Goal: Information Seeking & Learning: Check status

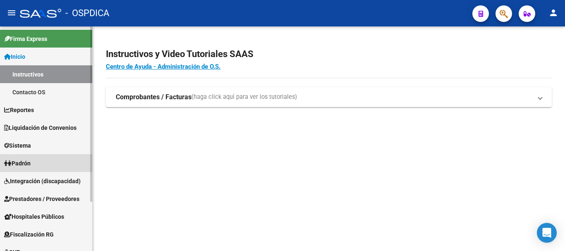
click at [20, 165] on span "Padrón" at bounding box center [17, 163] width 26 height 9
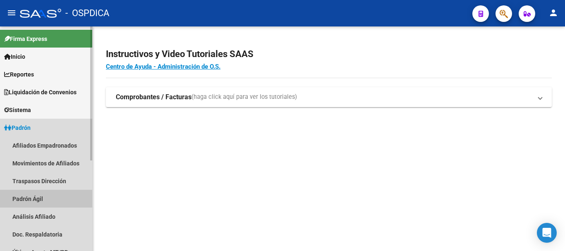
click at [28, 200] on link "Padrón Ágil" at bounding box center [46, 199] width 92 height 18
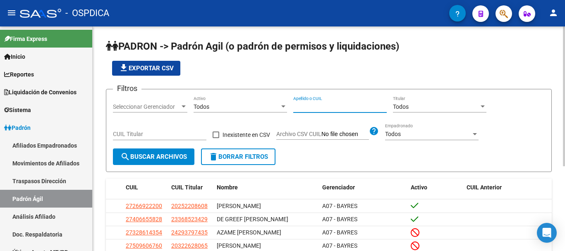
click at [307, 104] on input "Apellido o CUIL" at bounding box center [340, 106] width 94 height 7
paste input "70339398"
click at [143, 159] on span "search Buscar Archivos" at bounding box center [153, 156] width 67 height 7
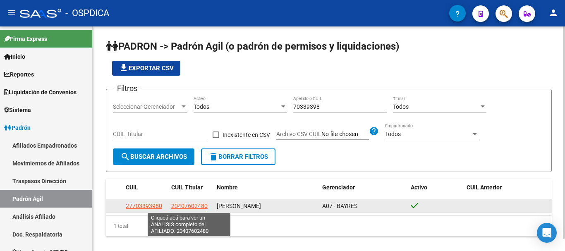
click at [187, 207] on span "20407602480" at bounding box center [189, 206] width 36 height 7
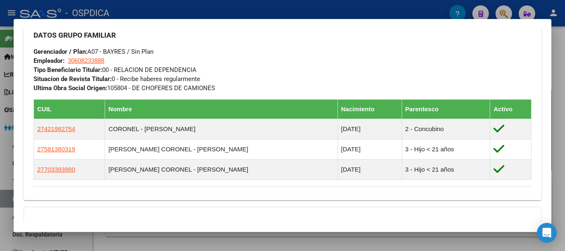
scroll to position [400, 0]
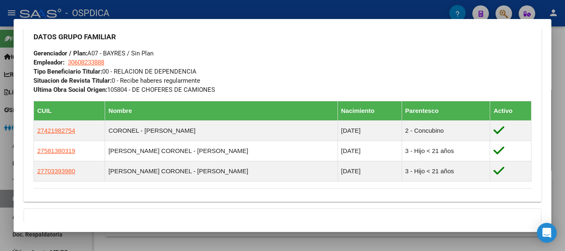
click at [556, 107] on div at bounding box center [282, 125] width 565 height 251
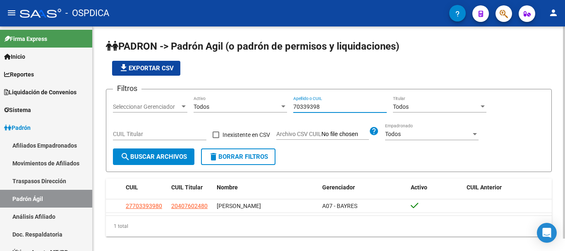
drag, startPoint x: 332, startPoint y: 105, endPoint x: 268, endPoint y: 110, distance: 63.9
click at [268, 110] on div "Filtros Seleccionar Gerenciador Seleccionar Gerenciador Todos Activo 70339398 A…" at bounding box center [329, 122] width 432 height 53
paste input "54293683"
type input "54293683"
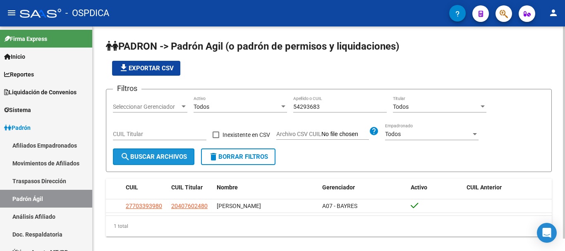
click at [166, 157] on span "search Buscar Archivos" at bounding box center [153, 156] width 67 height 7
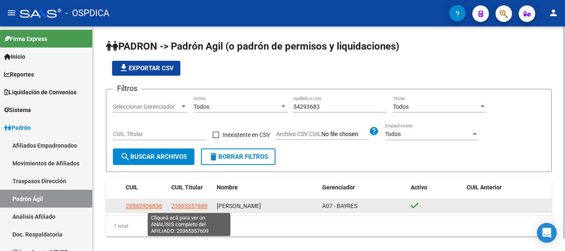
click at [179, 208] on span "23365357609" at bounding box center [189, 206] width 36 height 7
type textarea "23365357609"
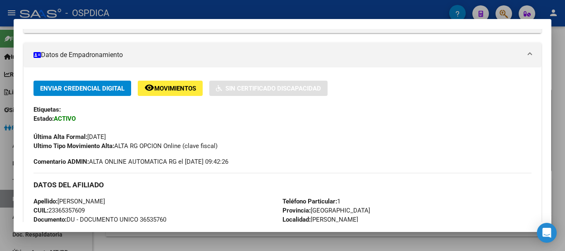
scroll to position [152, 0]
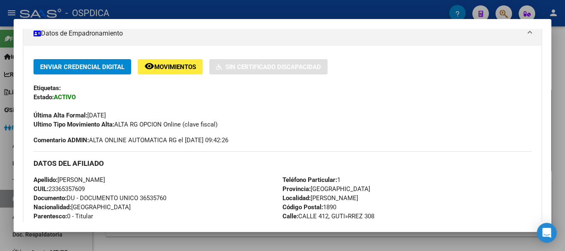
drag, startPoint x: 553, startPoint y: 118, endPoint x: 551, endPoint y: 136, distance: 18.3
click at [551, 136] on div "Análisis Afiliado - CUIL: 23365357609 DATOS PADRÓN ÁGIL: [PERSON_NAME] - | ACTI…" at bounding box center [282, 125] width 565 height 251
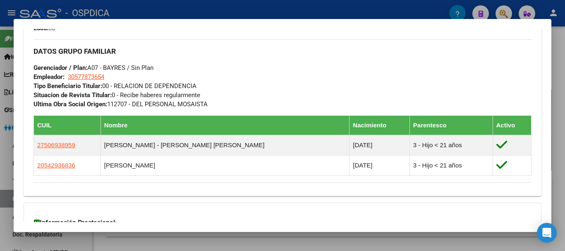
scroll to position [387, 0]
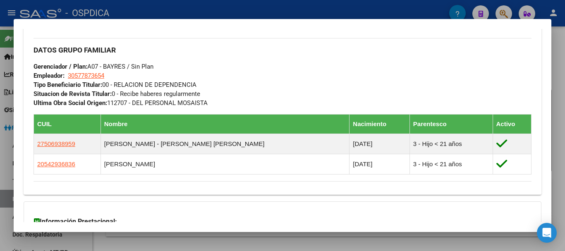
click at [558, 91] on div at bounding box center [282, 125] width 565 height 251
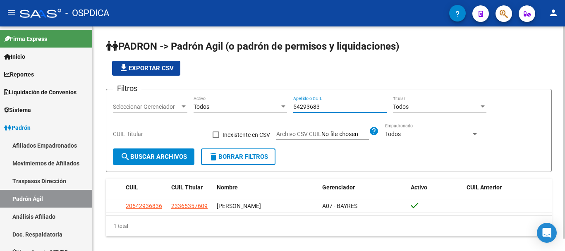
drag, startPoint x: 332, startPoint y: 106, endPoint x: 282, endPoint y: 109, distance: 49.3
click at [282, 109] on div "Filtros Seleccionar Gerenciador Seleccionar Gerenciador Todos Activo 54293683 A…" at bounding box center [329, 122] width 432 height 53
paste input "41894161"
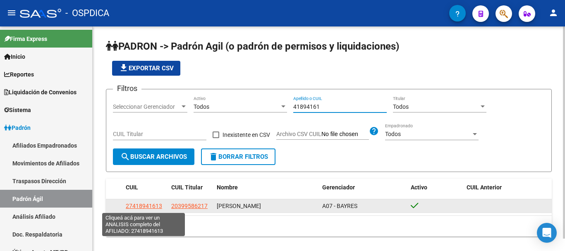
type input "41894161"
click at [144, 207] on span "27418941613" at bounding box center [144, 206] width 36 height 7
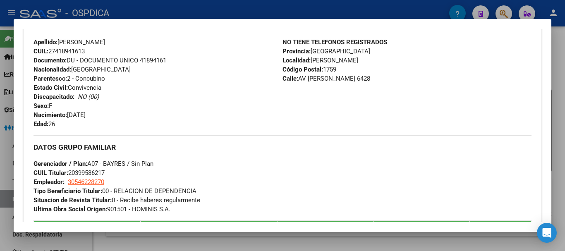
scroll to position [276, 0]
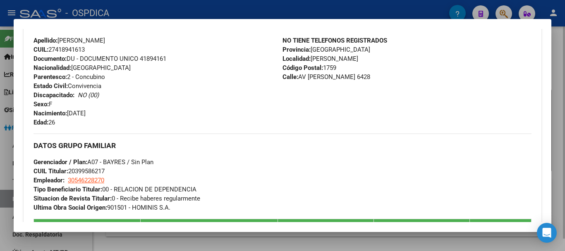
drag, startPoint x: 555, startPoint y: 155, endPoint x: 560, endPoint y: 175, distance: 20.5
click at [560, 175] on div at bounding box center [282, 125] width 565 height 251
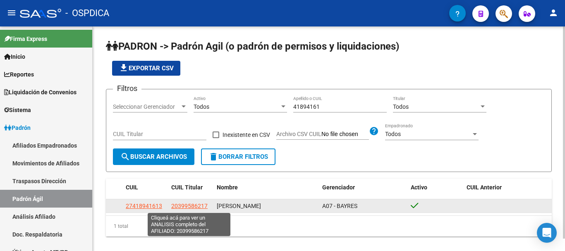
click at [195, 209] on span "20399586217" at bounding box center [189, 206] width 36 height 7
type textarea "20399586217"
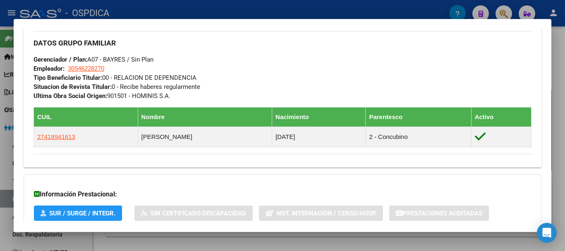
scroll to position [392, 0]
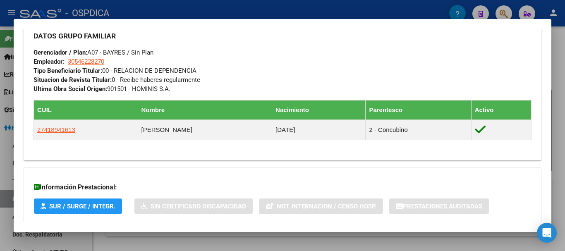
click at [558, 108] on div at bounding box center [282, 125] width 565 height 251
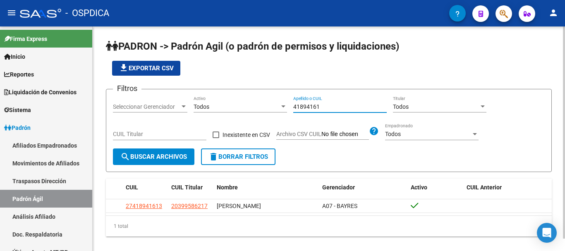
drag, startPoint x: 329, startPoint y: 107, endPoint x: 265, endPoint y: 102, distance: 64.8
click at [265, 102] on div "Filtros Seleccionar Gerenciador Seleccionar Gerenciador Todos Activo 41894161 A…" at bounding box center [329, 122] width 432 height 53
paste input "0745922"
type input "40745922"
click at [170, 161] on button "search Buscar Archivos" at bounding box center [154, 157] width 82 height 17
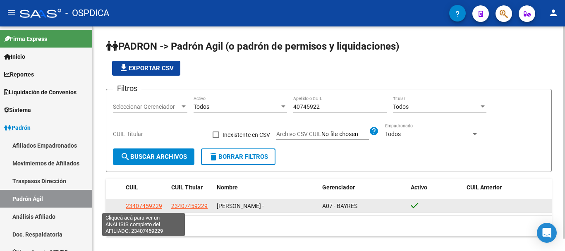
click at [149, 208] on span "23407459229" at bounding box center [144, 206] width 36 height 7
type textarea "23407459229"
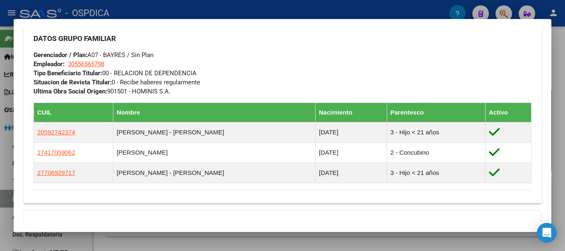
scroll to position [402, 0]
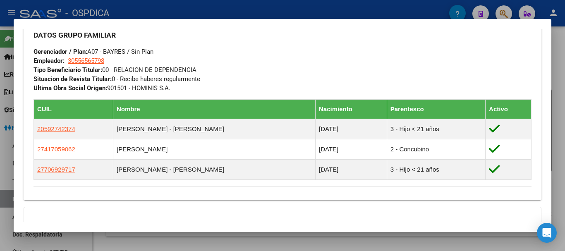
click at [554, 111] on div at bounding box center [282, 125] width 565 height 251
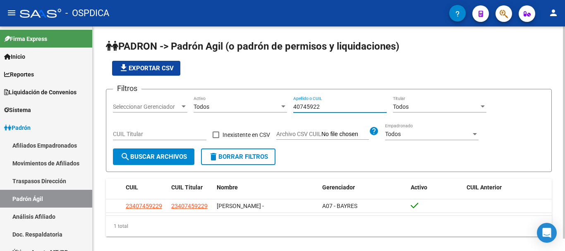
drag, startPoint x: 320, startPoint y: 108, endPoint x: 286, endPoint y: 104, distance: 34.1
click at [286, 104] on div "Filtros Seleccionar Gerenciador Seleccionar Gerenciador Todos Activo 40745922 A…" at bounding box center [329, 122] width 432 height 53
paste input "Recuperando datos. Espere unos segundos e intente cortar o copiar de nuevo."
drag, startPoint x: 361, startPoint y: 88, endPoint x: 290, endPoint y: 103, distance: 73.1
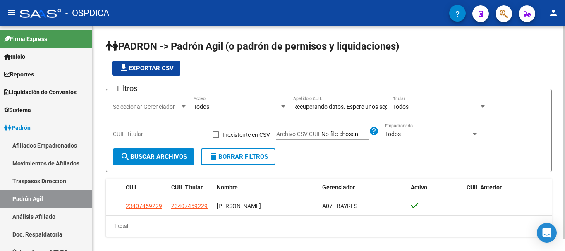
click at [290, 103] on app-list-header "PADRON -> Padrón Agil ([PERSON_NAME] de permisos y liquidaciones) file_download…" at bounding box center [329, 106] width 446 height 132
drag, startPoint x: 297, startPoint y: 108, endPoint x: 447, endPoint y: 96, distance: 149.9
click at [447, 96] on div "Filtros Seleccionar Gerenciador Seleccionar Gerenciador Todos Activo Recuperand…" at bounding box center [329, 122] width 432 height 53
type input "R"
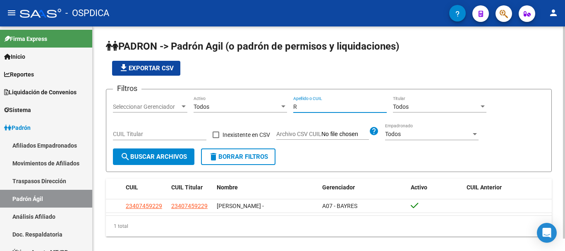
scroll to position [0, 0]
click at [297, 105] on input "Apellido o CUIL" at bounding box center [340, 106] width 94 height 7
paste input "36171650"
type input "36171650"
click at [159, 158] on span "search Buscar Archivos" at bounding box center [153, 156] width 67 height 7
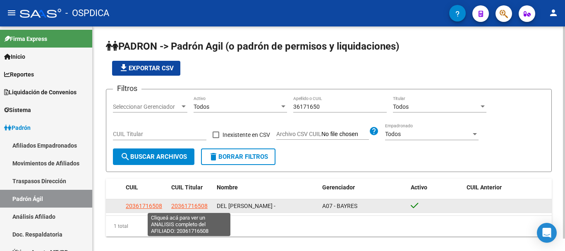
click at [178, 209] on span "20361716508" at bounding box center [189, 206] width 36 height 7
type textarea "20361716508"
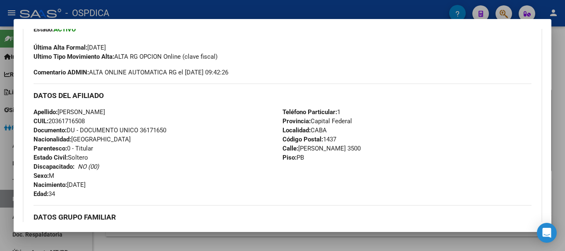
scroll to position [221, 0]
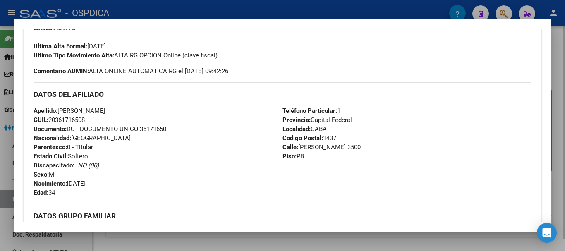
drag, startPoint x: 553, startPoint y: 134, endPoint x: 555, endPoint y: 144, distance: 10.5
click at [555, 144] on div at bounding box center [282, 125] width 565 height 251
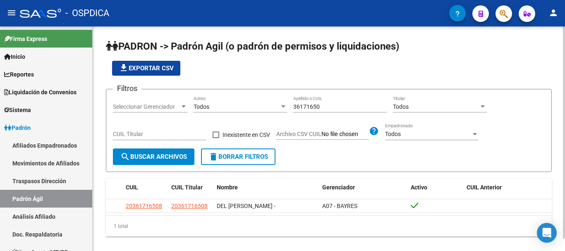
drag, startPoint x: 554, startPoint y: 144, endPoint x: 524, endPoint y: 151, distance: 30.5
click at [524, 151] on div "PADRON -> Padrón Agil ([PERSON_NAME] de permisos y liquidaciones) file_download…" at bounding box center [329, 144] width 473 height 237
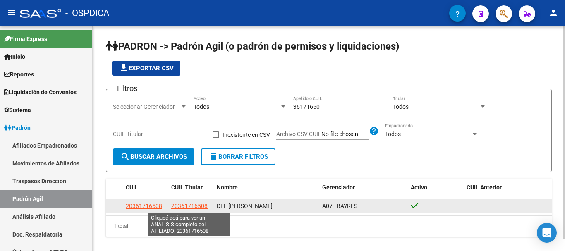
click at [187, 204] on span "20361716508" at bounding box center [189, 206] width 36 height 7
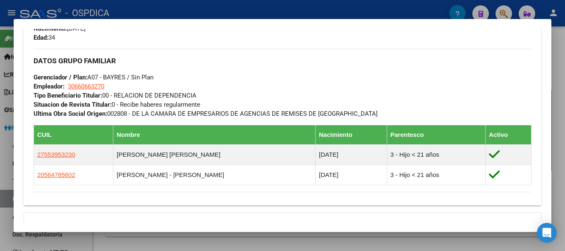
scroll to position [378, 0]
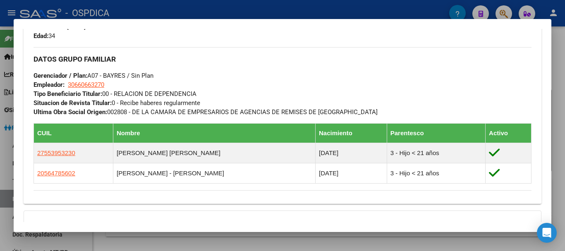
click at [560, 96] on div at bounding box center [282, 125] width 565 height 251
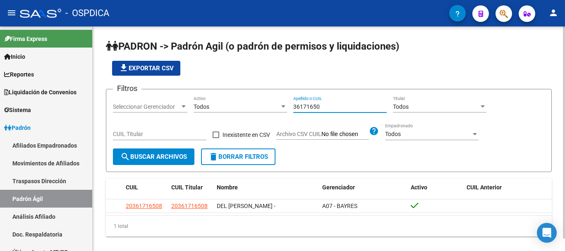
drag, startPoint x: 335, startPoint y: 108, endPoint x: 282, endPoint y: 108, distance: 53.0
click at [282, 108] on div "Filtros Seleccionar Gerenciador Seleccionar Gerenciador Todos Activo 36171650 A…" at bounding box center [329, 122] width 432 height 53
paste input "5978357"
type input "35978357"
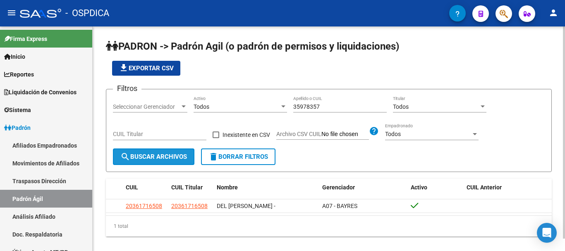
click at [156, 154] on span "search Buscar Archivos" at bounding box center [153, 156] width 67 height 7
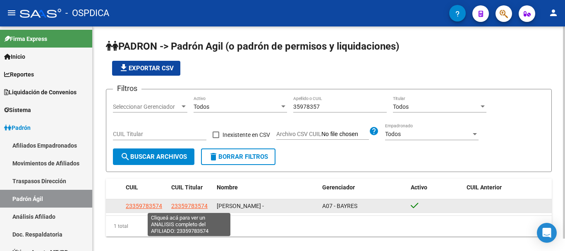
click at [187, 207] on span "23359783574" at bounding box center [189, 206] width 36 height 7
type textarea "23359783574"
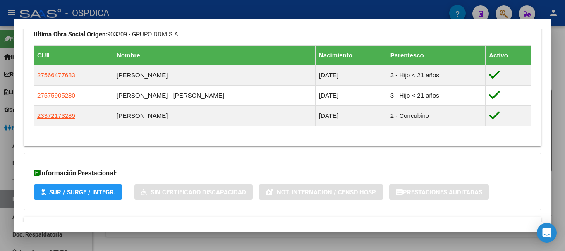
scroll to position [459, 0]
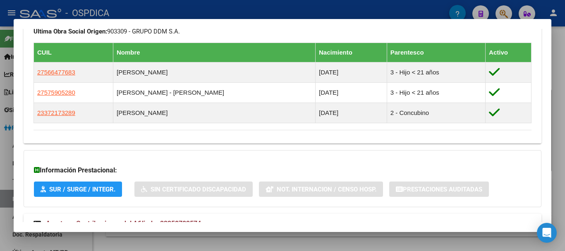
click at [558, 117] on div at bounding box center [282, 125] width 565 height 251
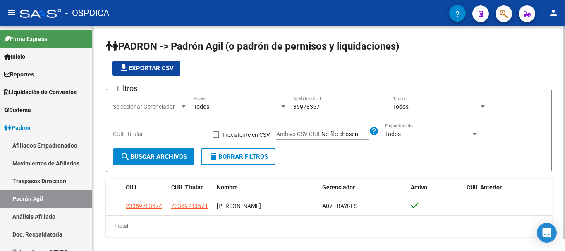
click at [555, 139] on div "PADRON -> Padrón Agil ([PERSON_NAME] de permisos y liquidaciones) file_download…" at bounding box center [330, 144] width 475 height 237
drag, startPoint x: 323, startPoint y: 111, endPoint x: 325, endPoint y: 106, distance: 4.5
click at [325, 106] on div "35978357 Apellido o CUIL" at bounding box center [340, 104] width 94 height 17
drag, startPoint x: 325, startPoint y: 106, endPoint x: 281, endPoint y: 109, distance: 43.6
click at [281, 109] on div "Filtros Seleccionar Gerenciador Seleccionar Gerenciador Todos Activo 35978357 A…" at bounding box center [329, 122] width 432 height 53
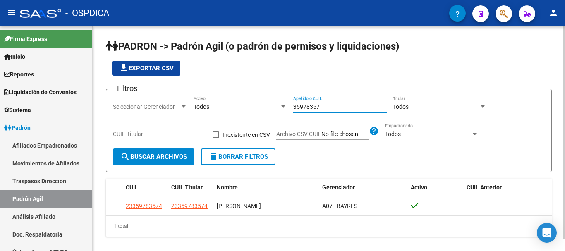
paste input "29530710"
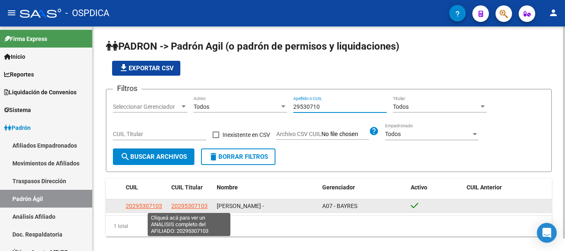
type input "29530710"
click at [178, 206] on span "20295307103" at bounding box center [189, 206] width 36 height 7
type textarea "20295307103"
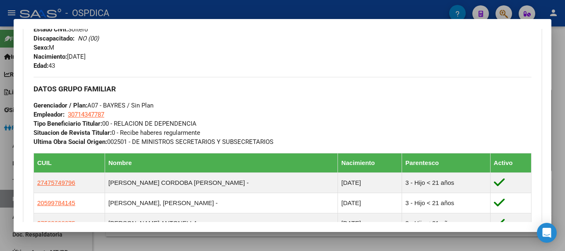
scroll to position [351, 0]
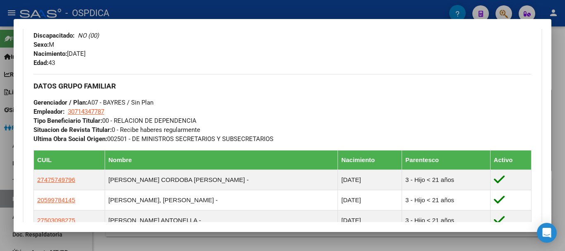
drag, startPoint x: 544, startPoint y: 162, endPoint x: 542, endPoint y: 173, distance: 11.0
click at [542, 173] on mat-dialog-content "Análisis Afiliado - CUIL: 20295307103 DATOS PADRÓN ÁGIL: [PERSON_NAME] - | ACTI…" at bounding box center [283, 126] width 538 height 194
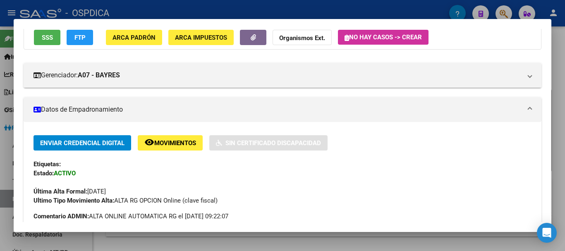
scroll to position [75, 0]
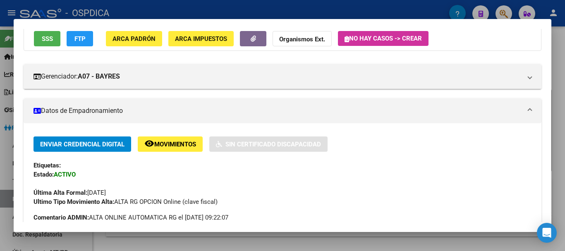
click at [560, 127] on div at bounding box center [282, 125] width 565 height 251
